Goal: Information Seeking & Learning: Find specific page/section

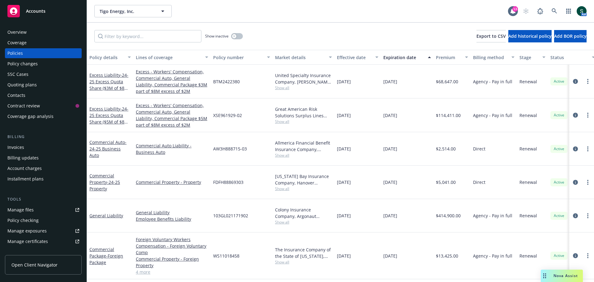
click at [17, 53] on div "Policies" at bounding box center [14, 53] width 15 height 10
click at [35, 10] on span "Accounts" at bounding box center [35, 11] width 19 height 5
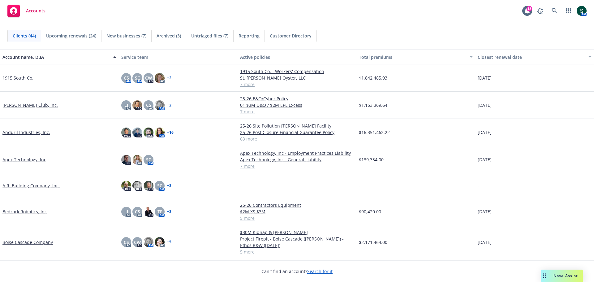
click at [16, 131] on link "Anduril Industries, Inc." at bounding box center [26, 132] width 48 height 6
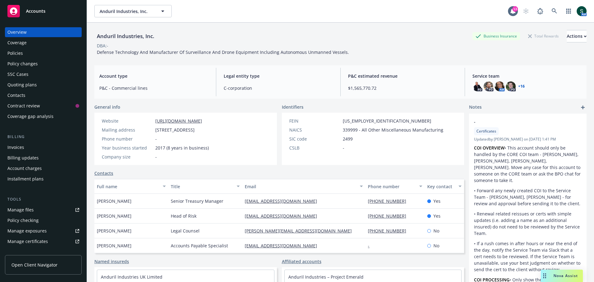
scroll to position [31, 0]
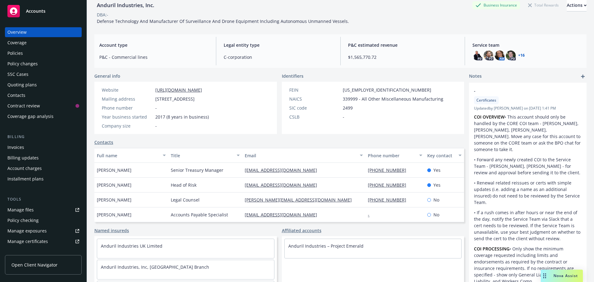
click at [23, 54] on div "Policies" at bounding box center [43, 53] width 72 height 10
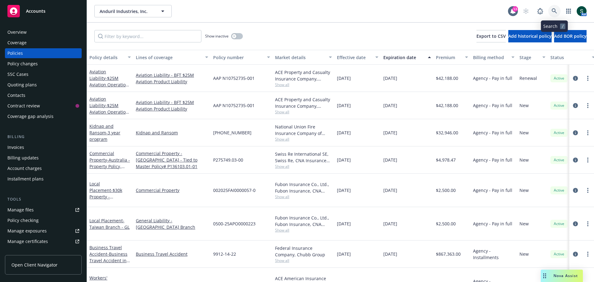
click at [555, 10] on icon at bounding box center [555, 11] width 6 height 6
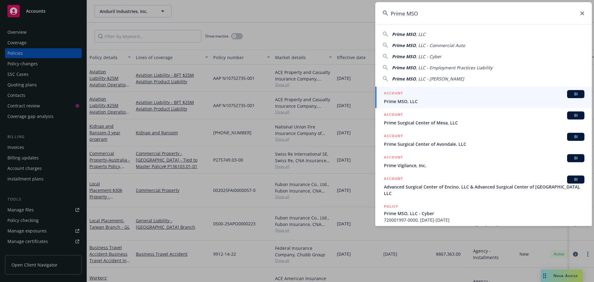
type input "Prime MSO"
click at [404, 100] on span "Prime MSO, LLC" at bounding box center [484, 101] width 201 height 6
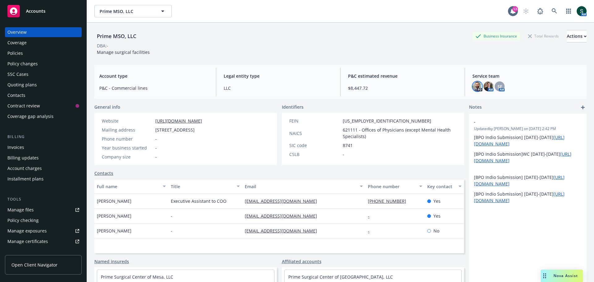
click at [473, 86] on img at bounding box center [478, 86] width 10 height 10
click at [487, 85] on img at bounding box center [489, 86] width 10 height 10
click at [498, 86] on span "SF" at bounding box center [500, 86] width 5 height 6
click at [486, 85] on img at bounding box center [489, 86] width 10 height 10
click at [24, 52] on div "Policies" at bounding box center [43, 53] width 72 height 10
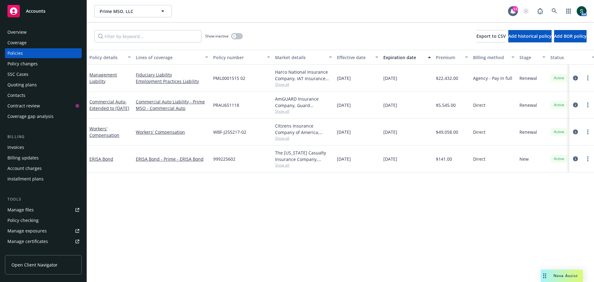
click at [23, 32] on div "Overview" at bounding box center [16, 32] width 19 height 10
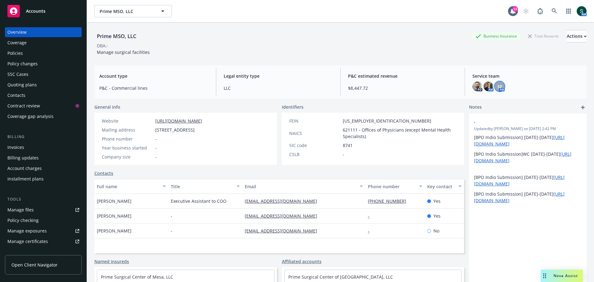
click at [500, 86] on div "SF" at bounding box center [500, 86] width 10 height 10
click at [486, 86] on img at bounding box center [489, 86] width 10 height 10
click at [21, 54] on div "Policies" at bounding box center [14, 53] width 15 height 10
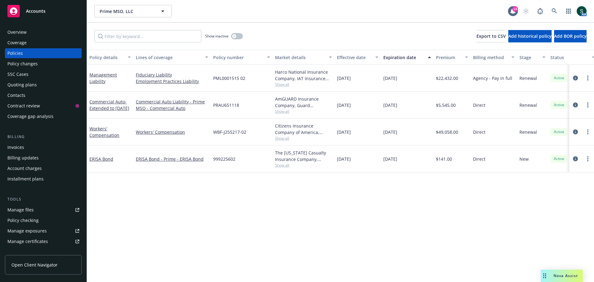
click at [29, 11] on span "Accounts" at bounding box center [35, 11] width 19 height 5
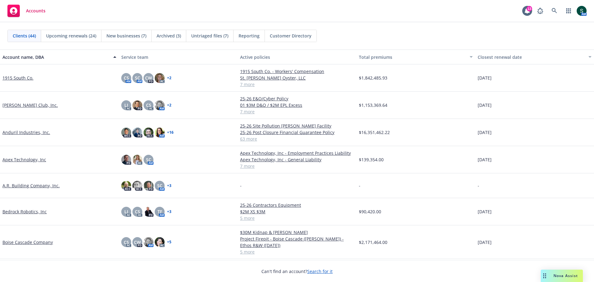
click at [16, 133] on link "Anduril Industries, Inc." at bounding box center [26, 132] width 48 height 6
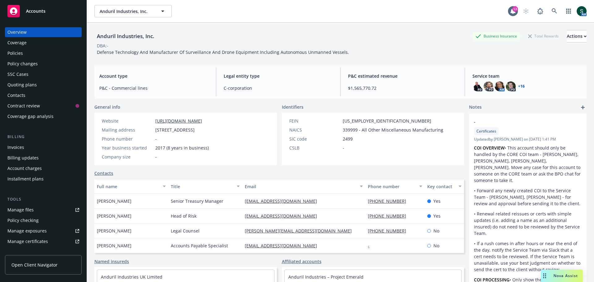
click at [21, 56] on div "Policies" at bounding box center [14, 53] width 15 height 10
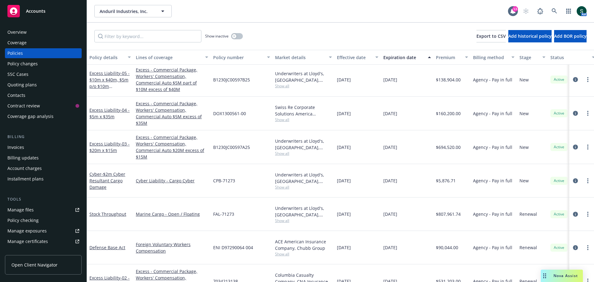
scroll to position [1052, 0]
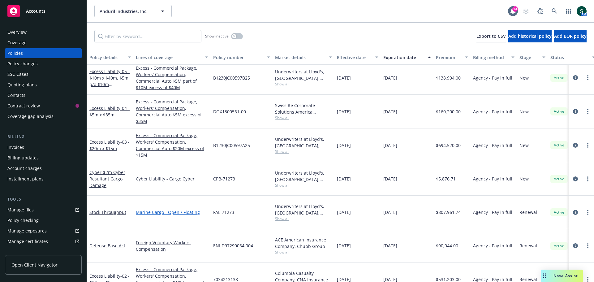
click at [157, 209] on link "Marine Cargo - Open / Floating" at bounding box center [172, 212] width 72 height 6
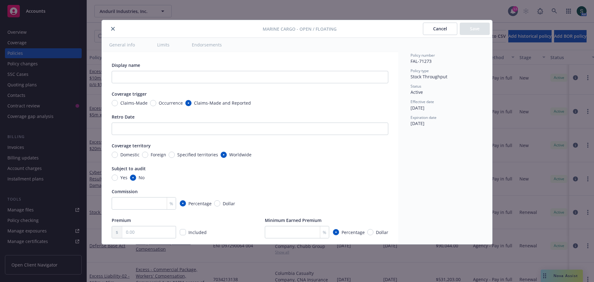
type textarea "x"
click at [111, 27] on button "close" at bounding box center [112, 28] width 7 height 7
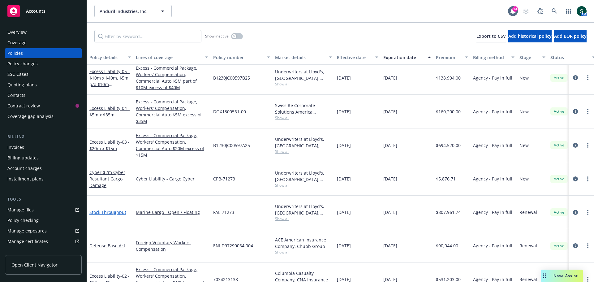
click at [109, 209] on link "Stock Throughput" at bounding box center [107, 212] width 37 height 6
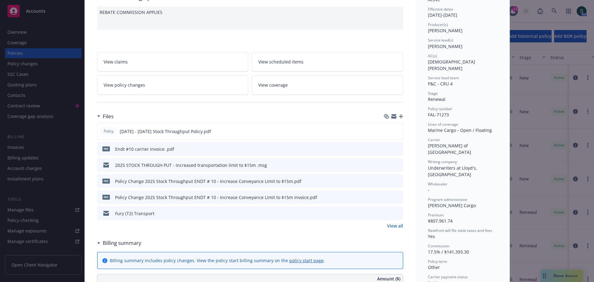
scroll to position [62, 0]
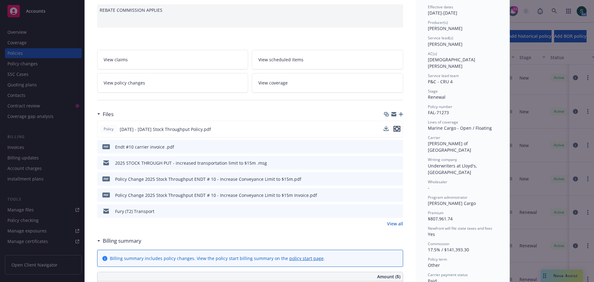
click at [395, 127] on icon "preview file" at bounding box center [397, 129] width 6 height 4
